Goal: Find specific page/section: Find specific page/section

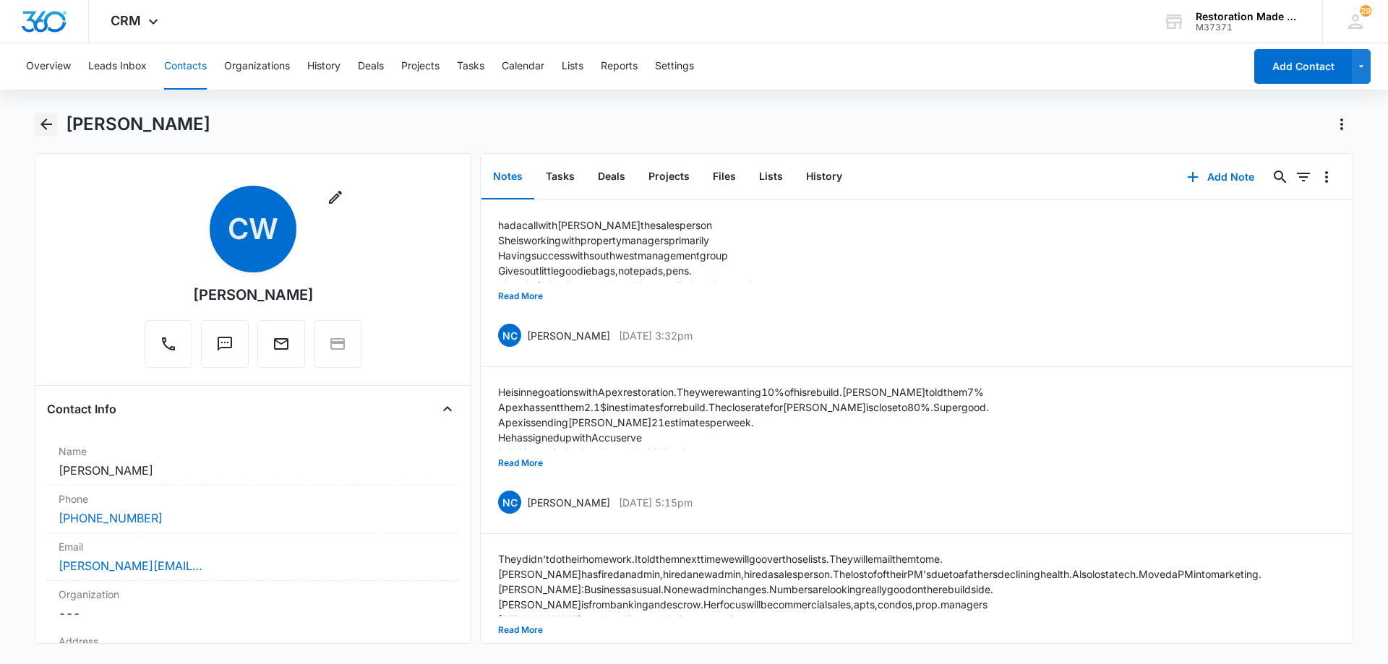
click at [46, 131] on icon "Back" at bounding box center [46, 124] width 17 height 17
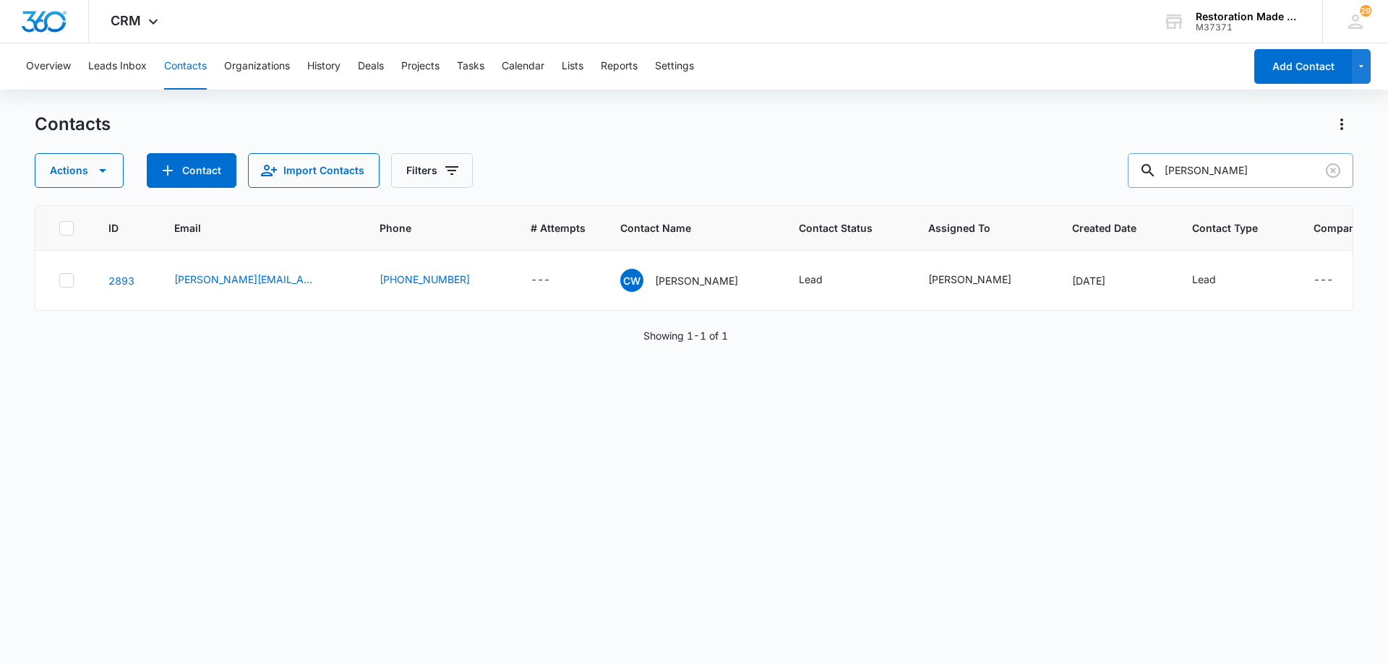
click at [1254, 175] on input "[PERSON_NAME]" at bounding box center [1241, 170] width 226 height 35
type input "c"
type input "credo"
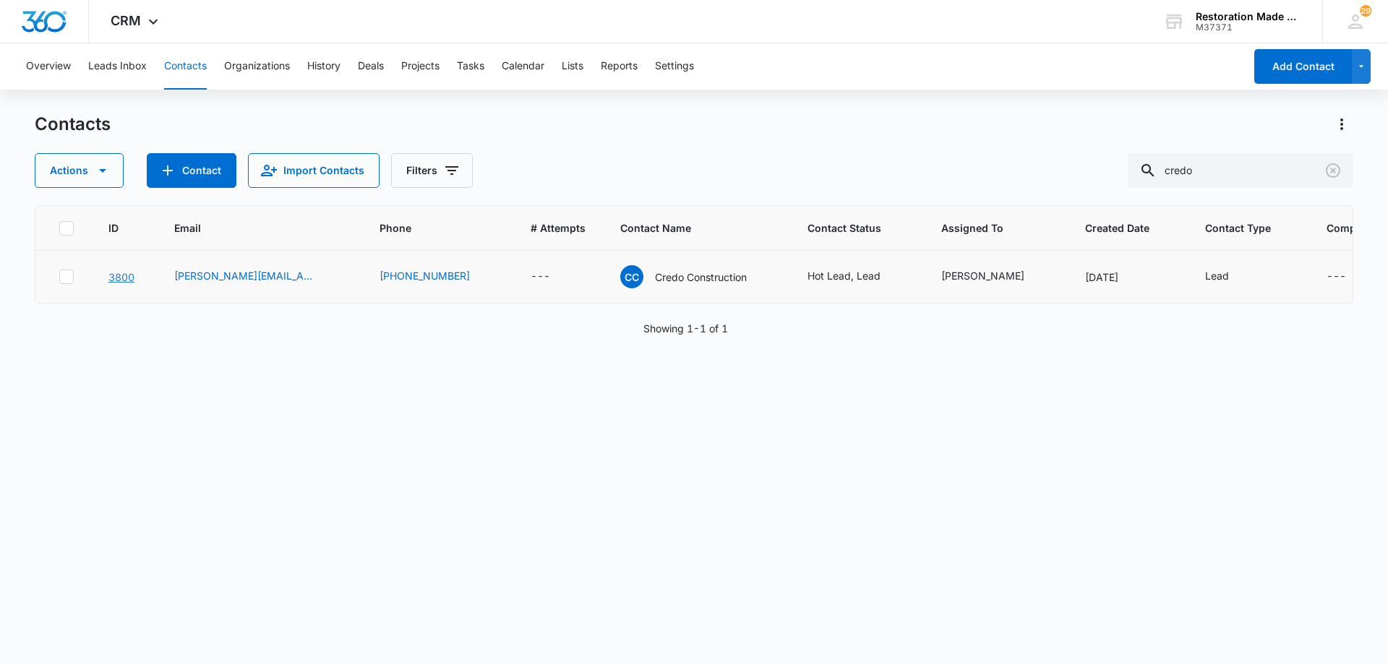
click at [118, 280] on link "3800" at bounding box center [121, 277] width 26 height 12
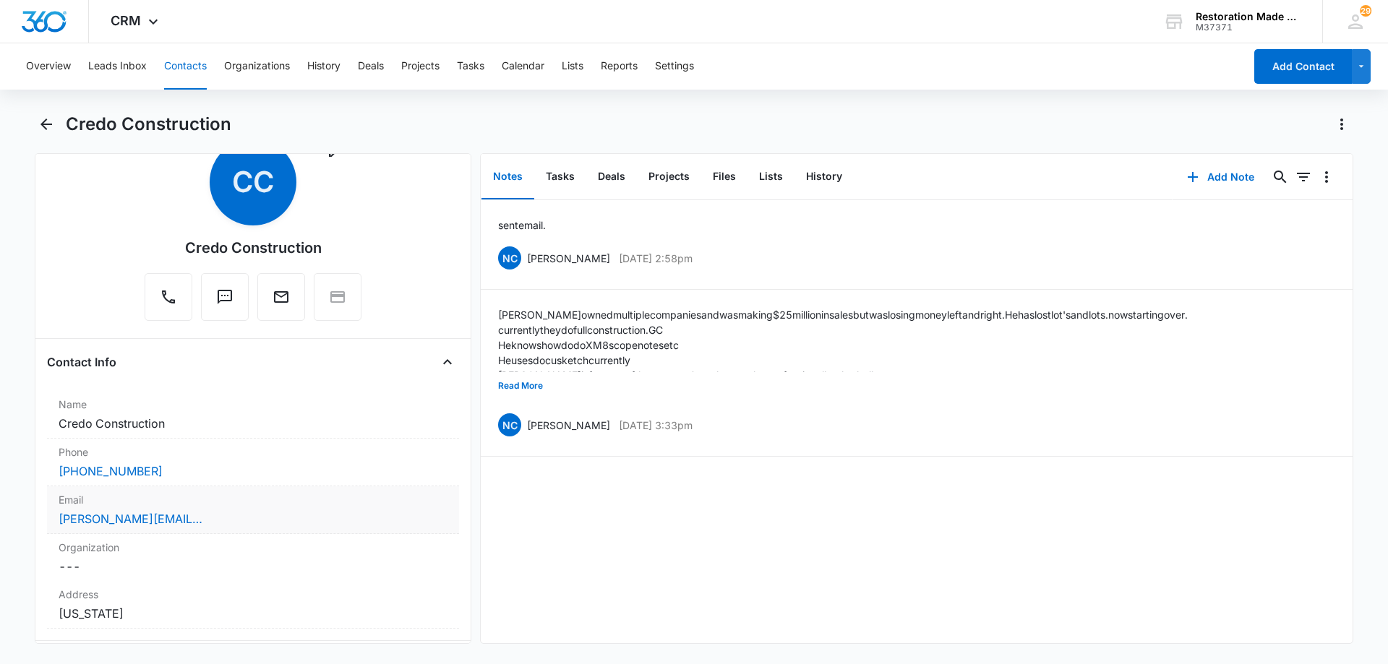
scroll to position [72, 0]
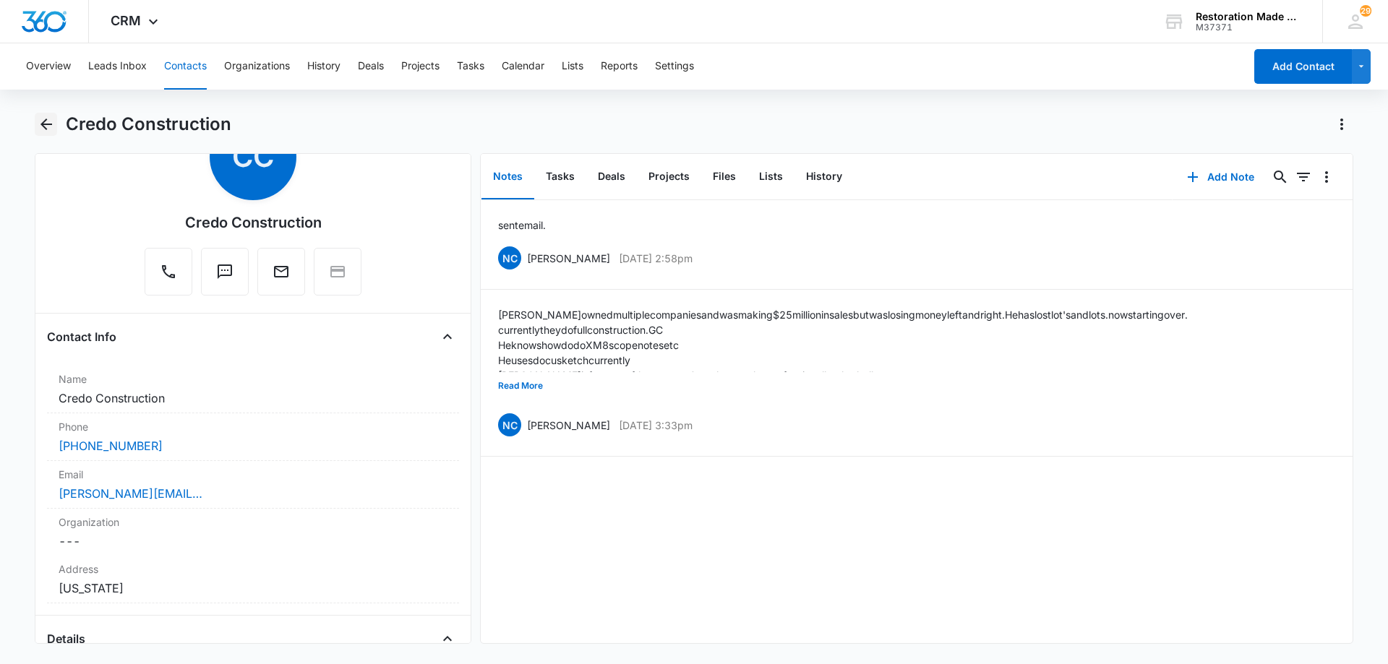
click at [48, 124] on icon "Back" at bounding box center [46, 125] width 12 height 12
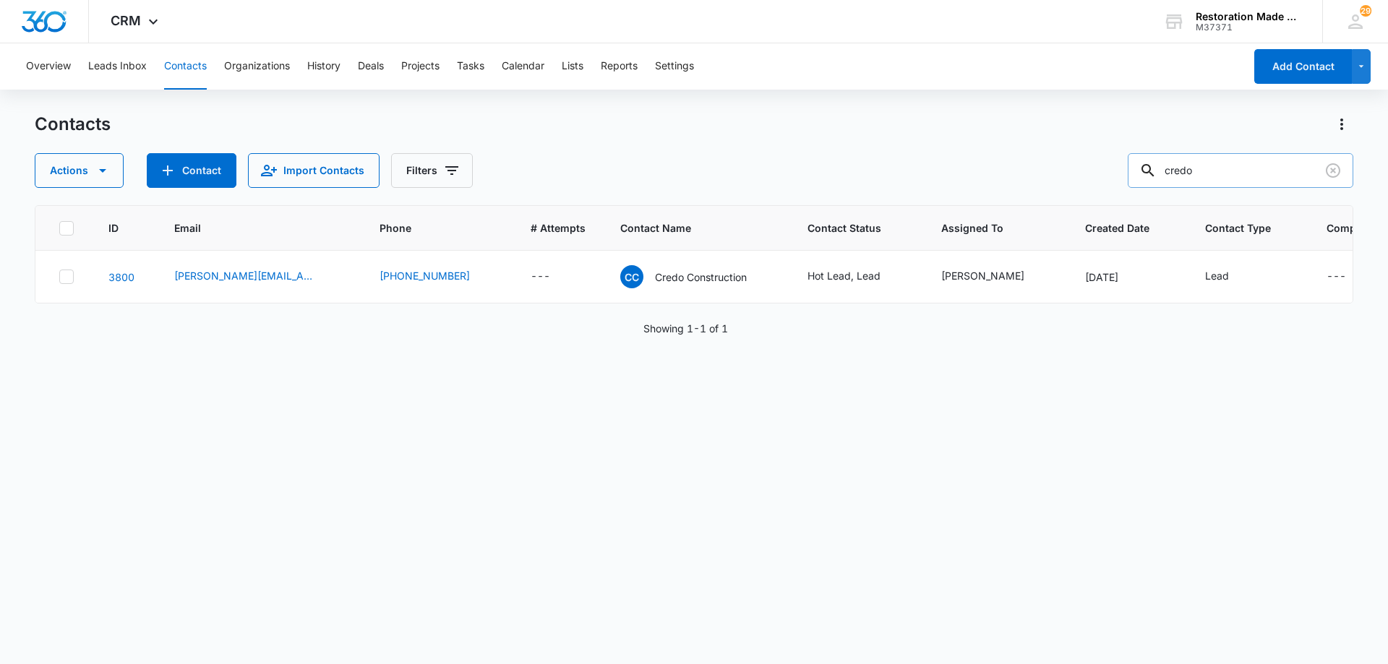
click at [1238, 174] on input "credo" at bounding box center [1241, 170] width 226 height 35
